Goal: Information Seeking & Learning: Learn about a topic

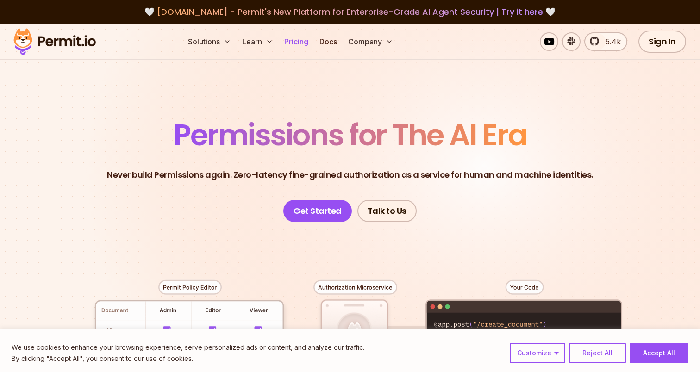
click at [302, 44] on link "Pricing" at bounding box center [295, 41] width 31 height 19
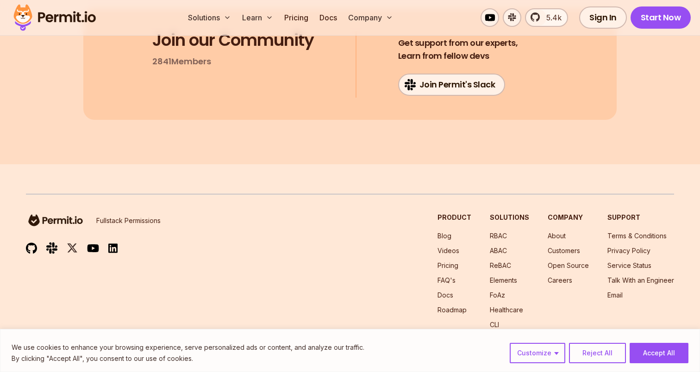
scroll to position [4973, 0]
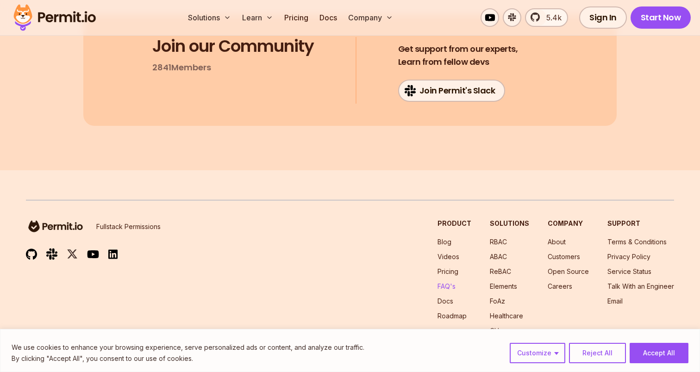
click at [453, 282] on link "FAQ's" at bounding box center [446, 286] width 18 height 8
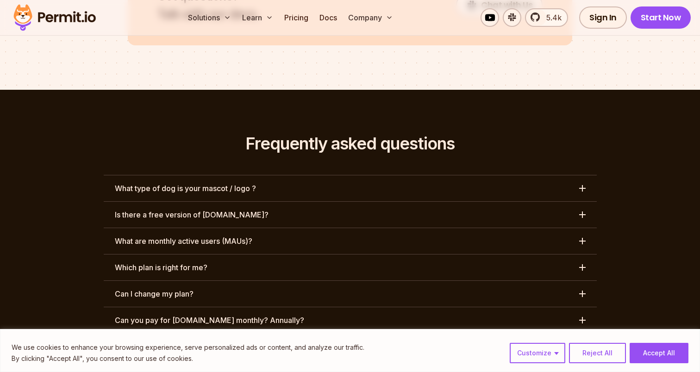
click at [215, 183] on h3 "What type of dog is your mascot / logo ?" at bounding box center [185, 188] width 141 height 11
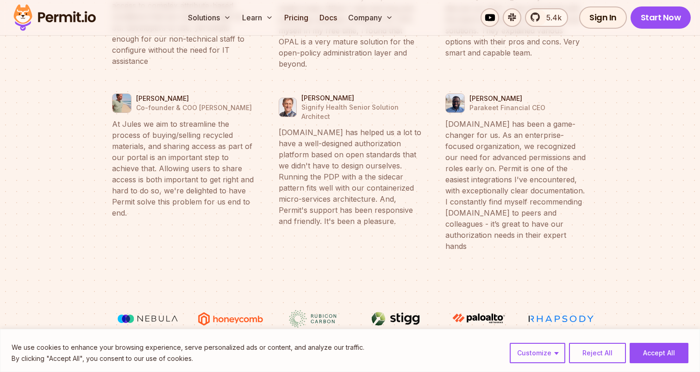
scroll to position [3683, 0]
